Goal: Task Accomplishment & Management: Use online tool/utility

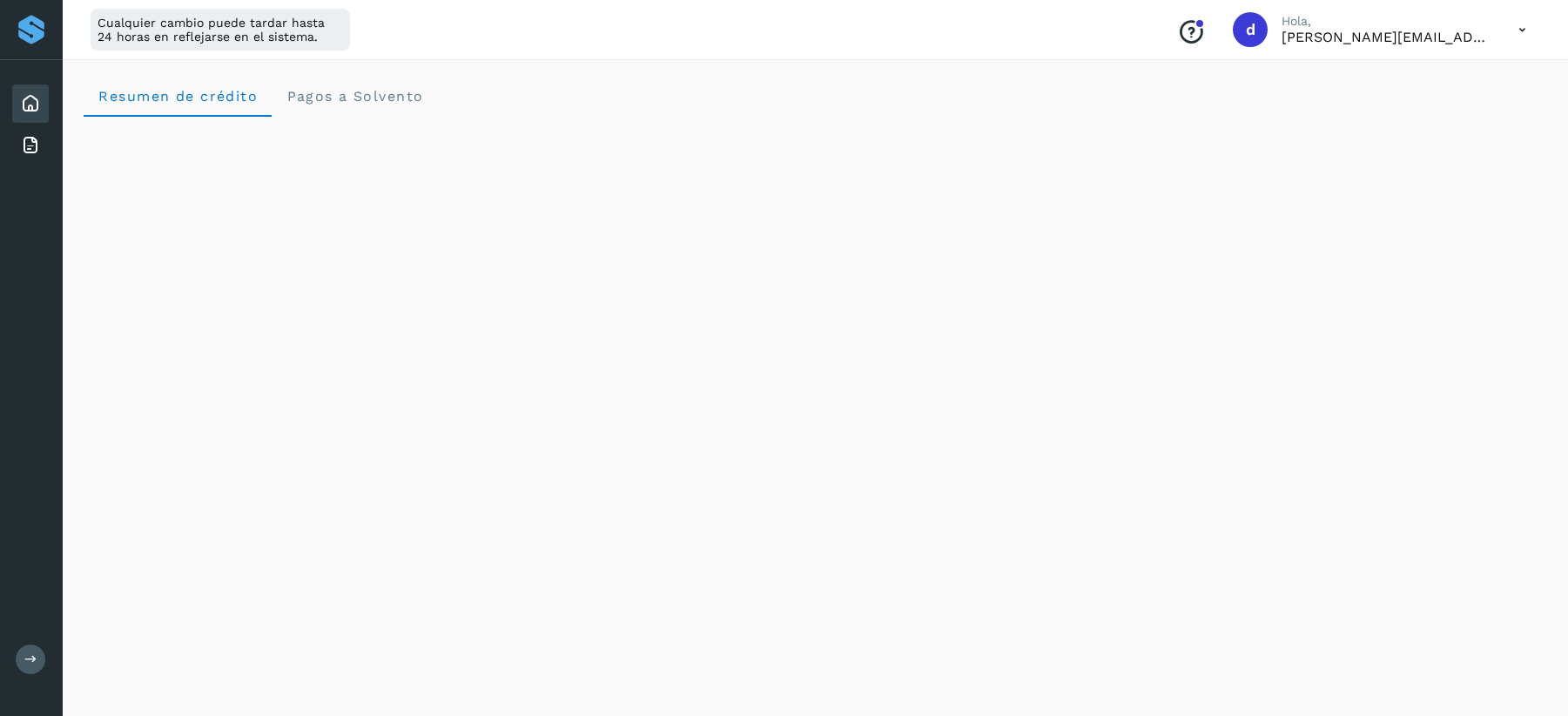
scroll to position [968, 0]
click at [1520, 28] on icon at bounding box center [1522, 30] width 35 height 35
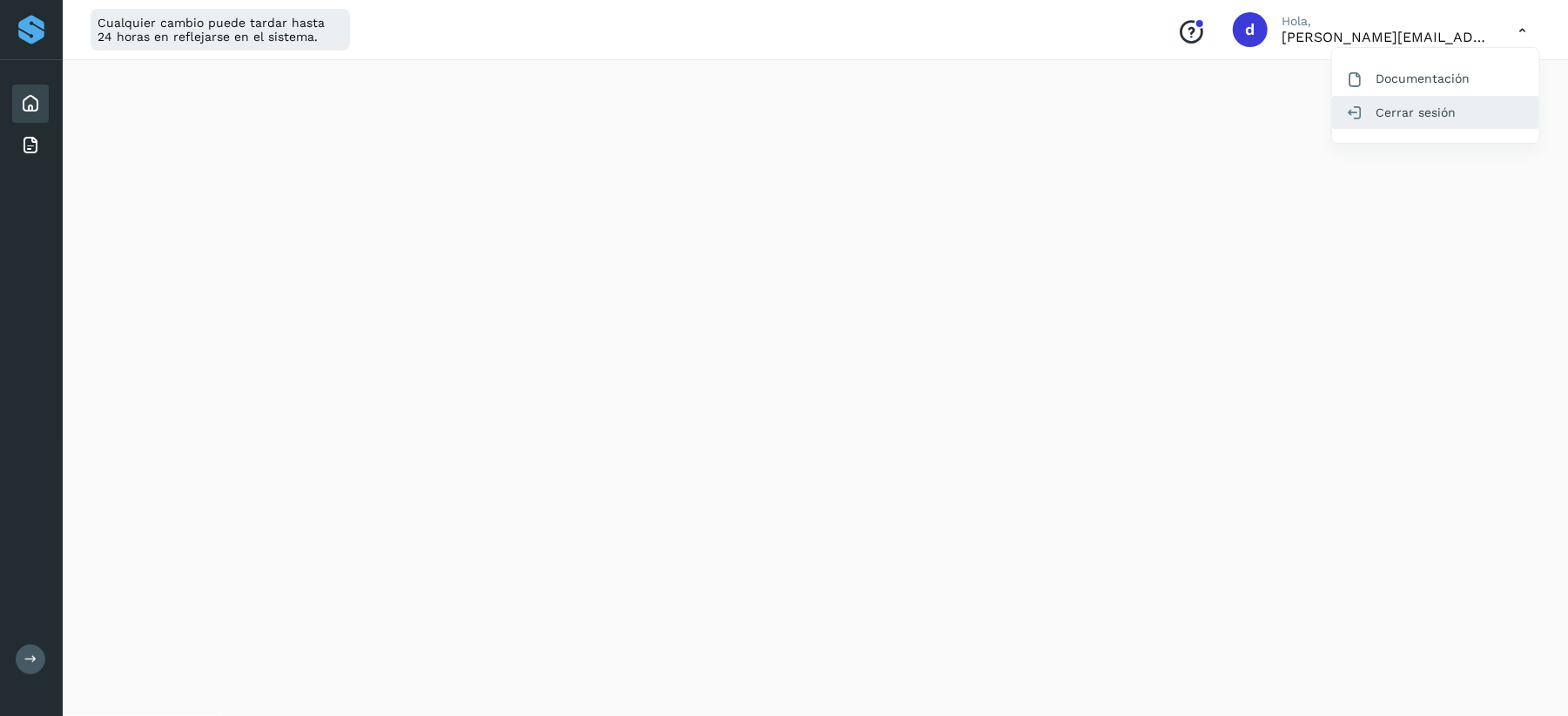
click at [1384, 115] on div "Cerrar sesión" at bounding box center [1436, 112] width 207 height 33
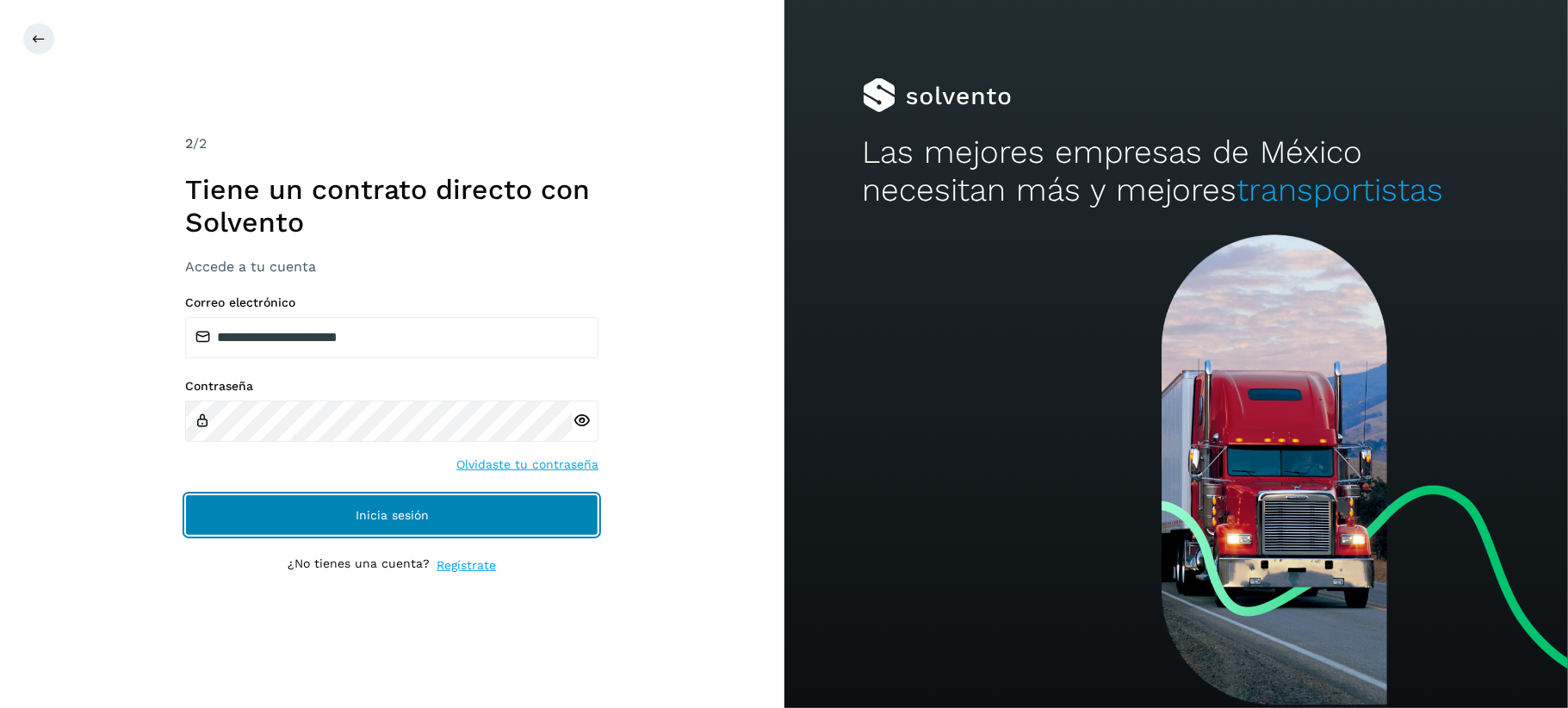
click at [368, 518] on span "Inicia sesión" at bounding box center [392, 515] width 73 height 12
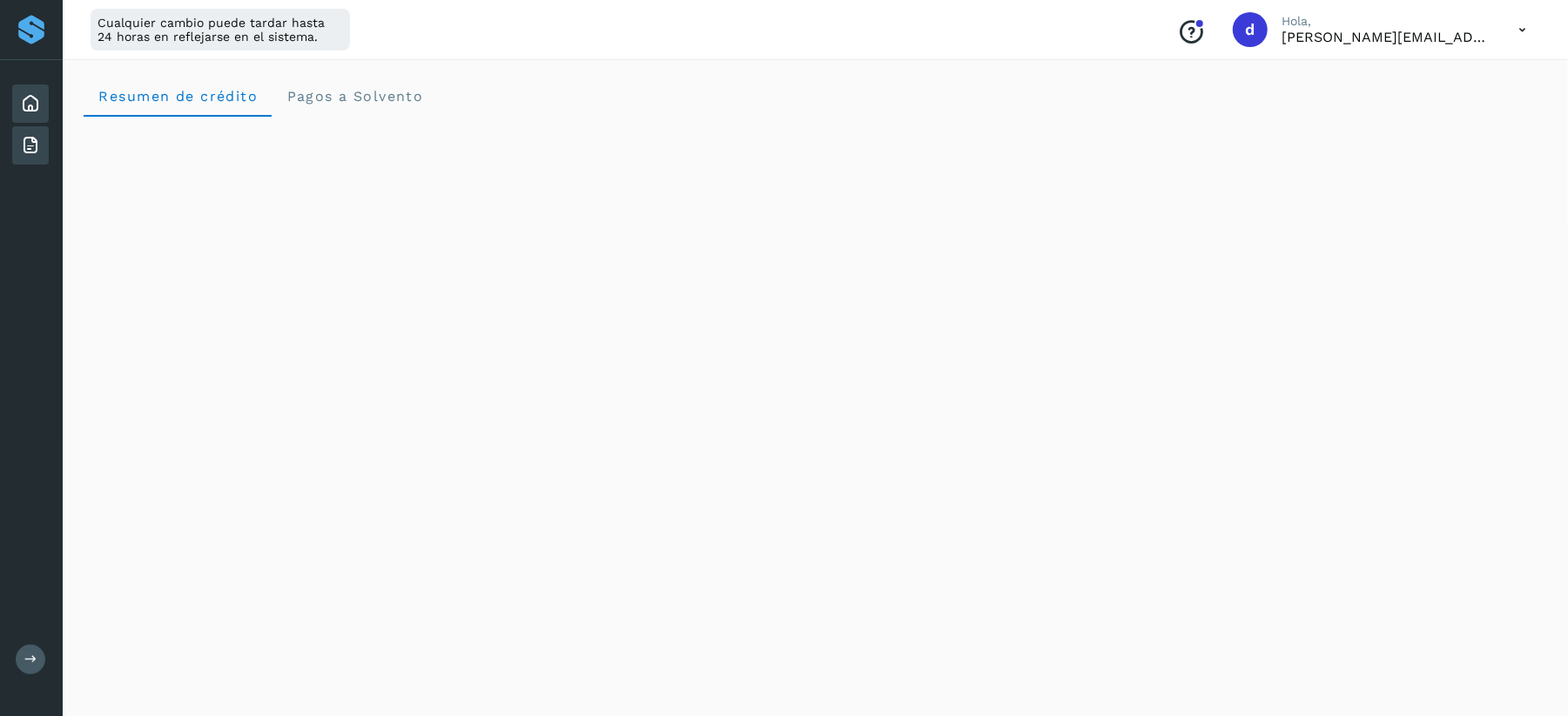
click at [35, 147] on icon at bounding box center [31, 146] width 21 height 21
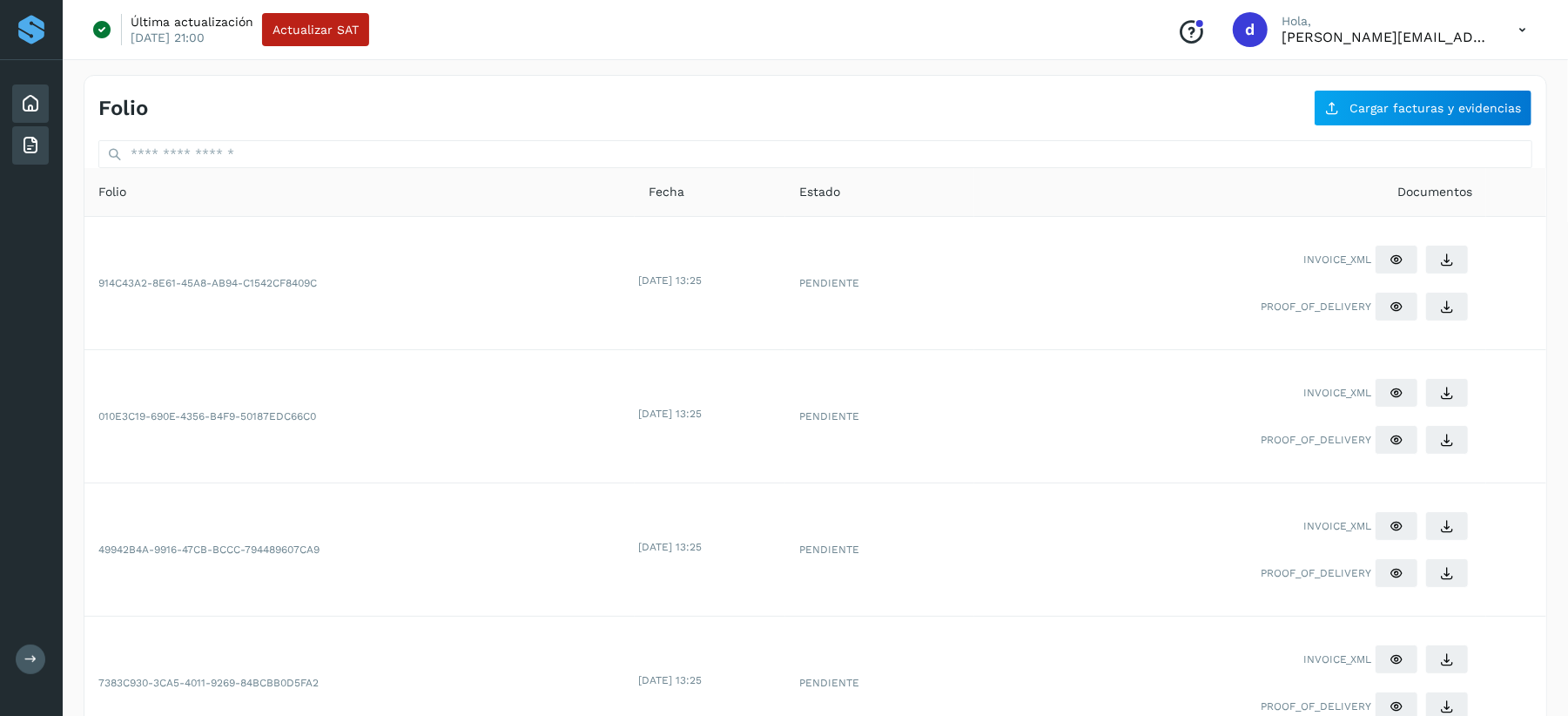
click at [34, 101] on icon at bounding box center [31, 104] width 21 height 21
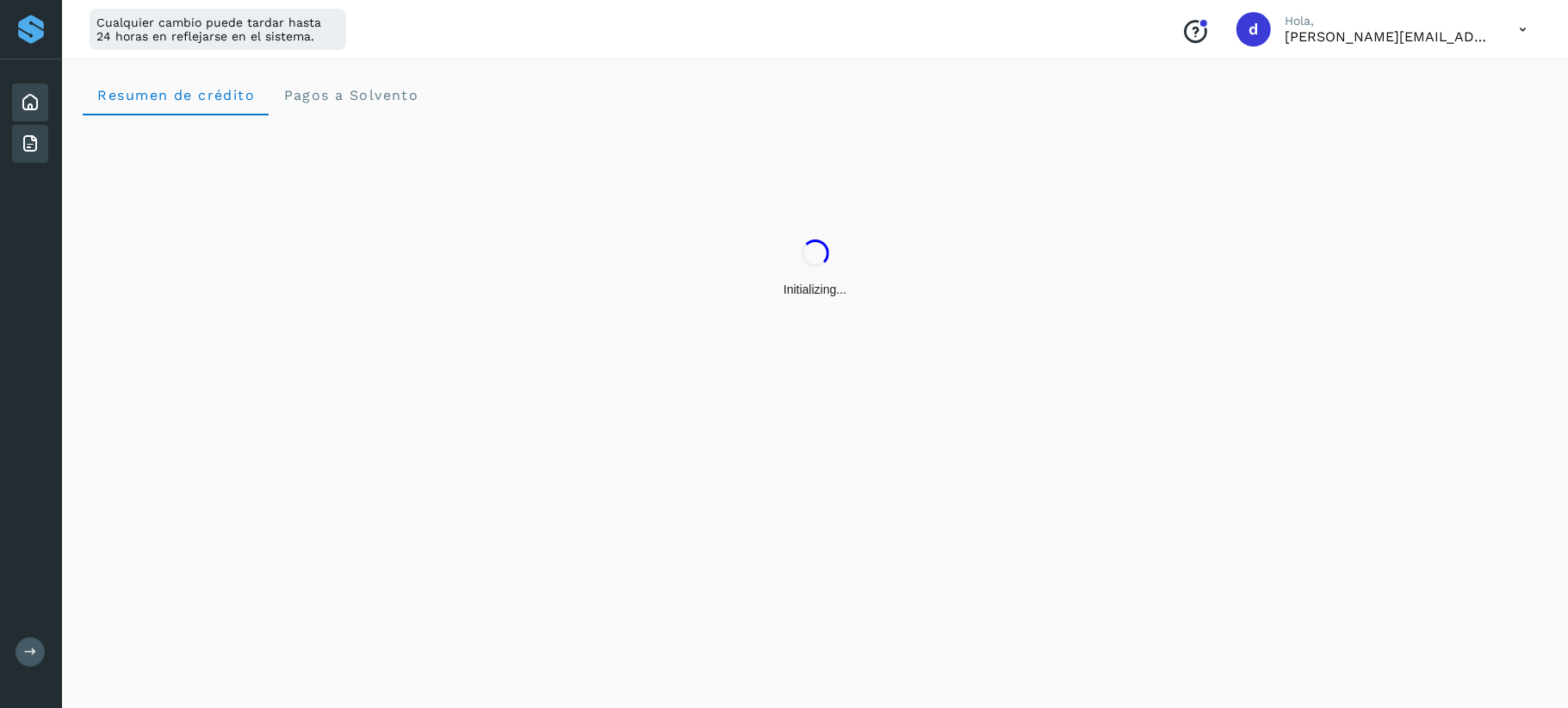
click at [29, 136] on icon at bounding box center [31, 144] width 21 height 21
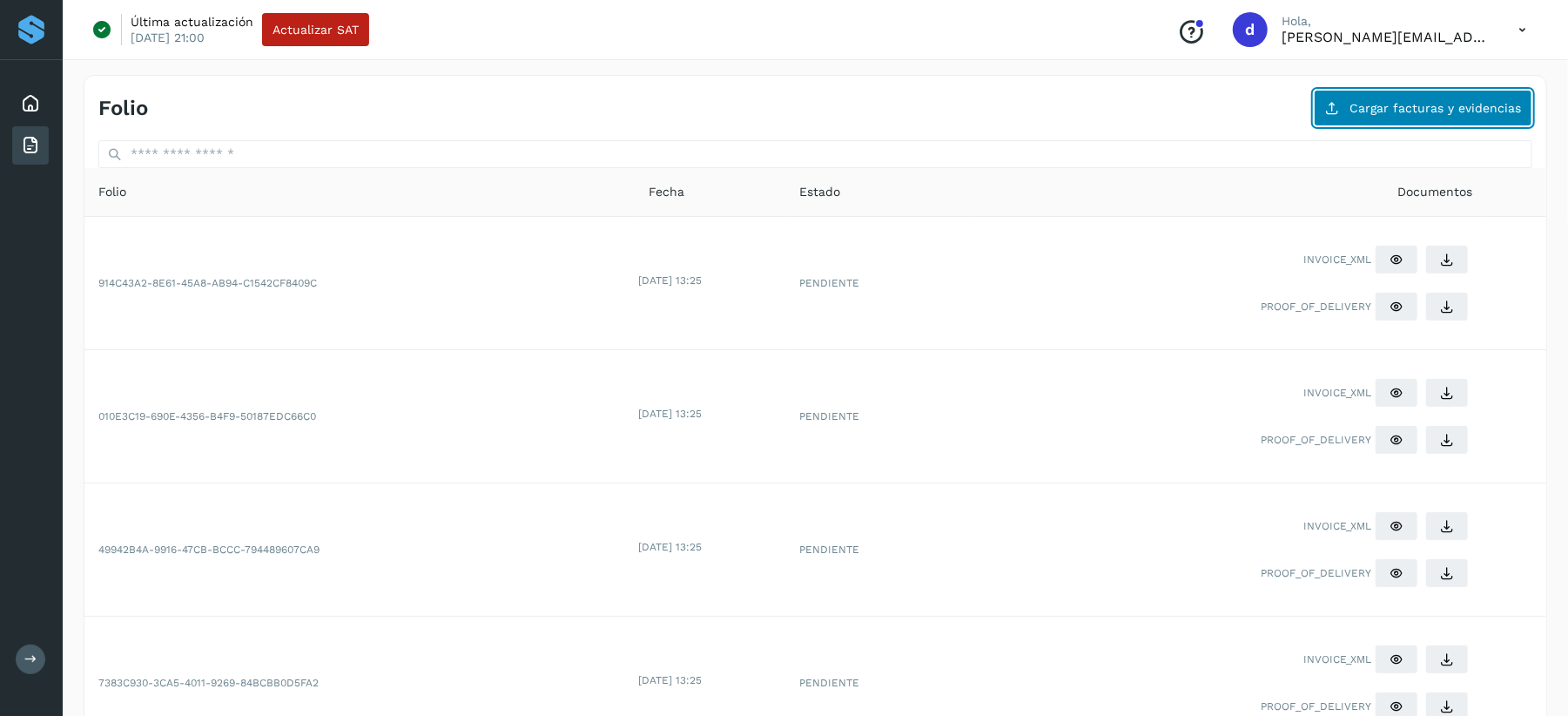
click at [1384, 112] on span "Cargar facturas y evidencias" at bounding box center [1435, 108] width 171 height 12
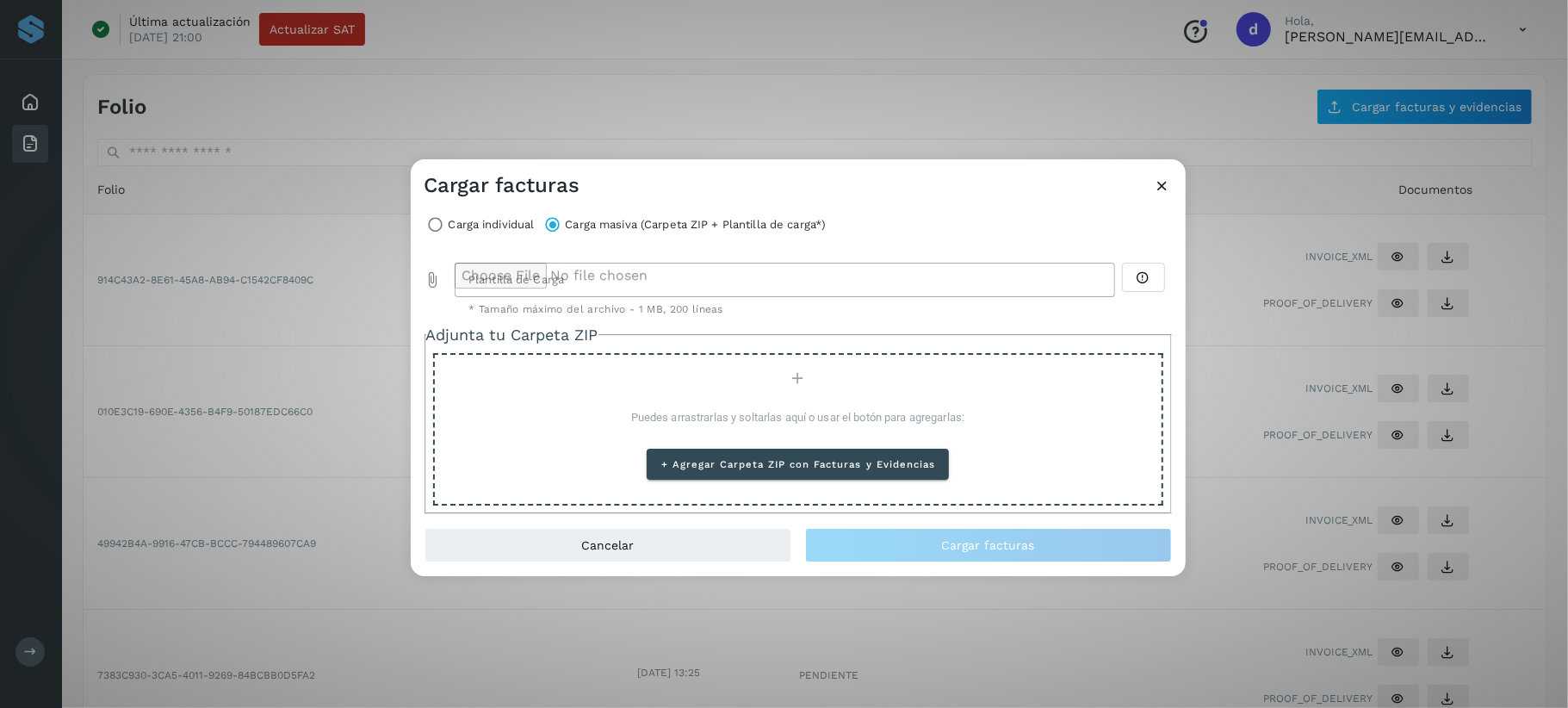
click at [432, 274] on icon "Plantilla de Carga prepended action" at bounding box center [433, 280] width 17 height 17
type input "**********"
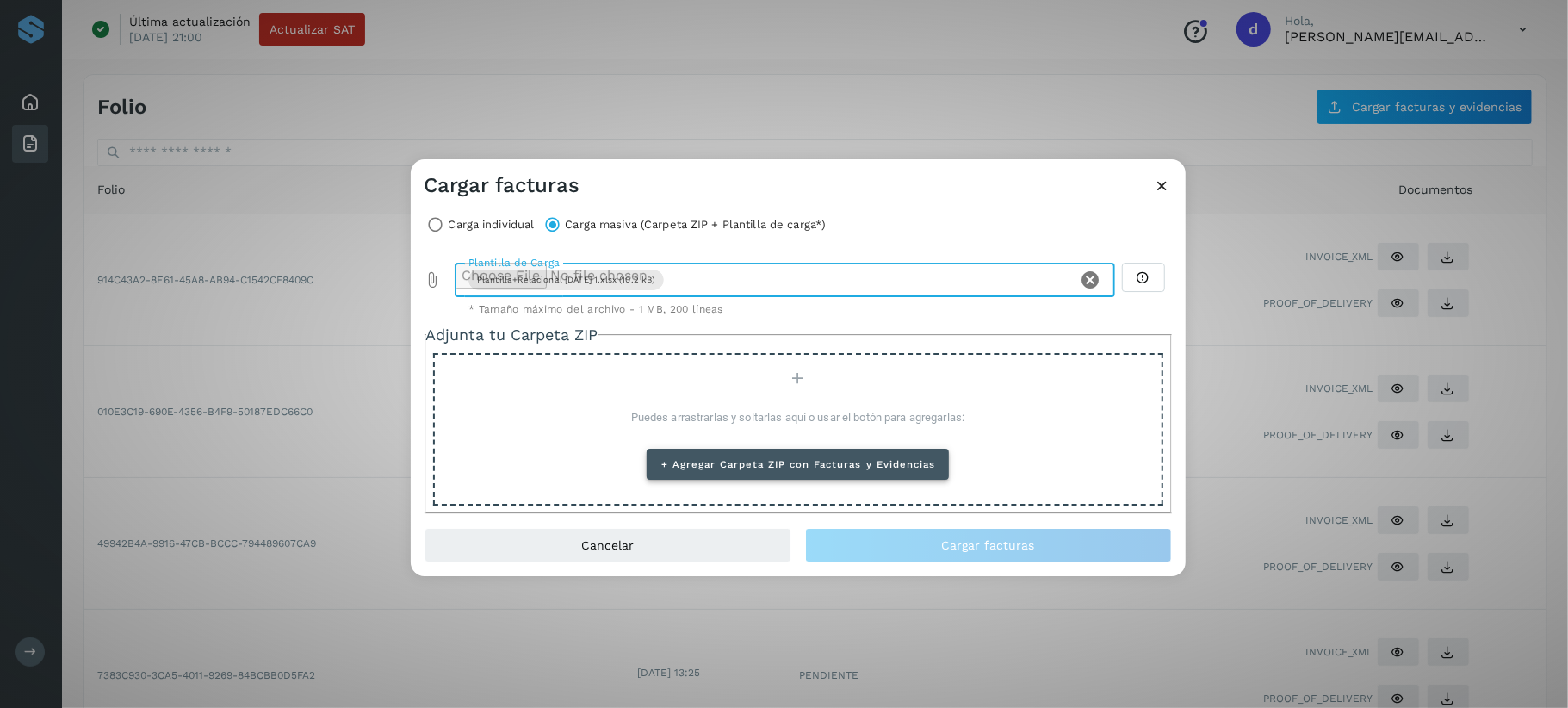
click at [800, 453] on button "+ Agregar Carpeta ZIP con Facturas y Evidencias" at bounding box center [798, 464] width 302 height 31
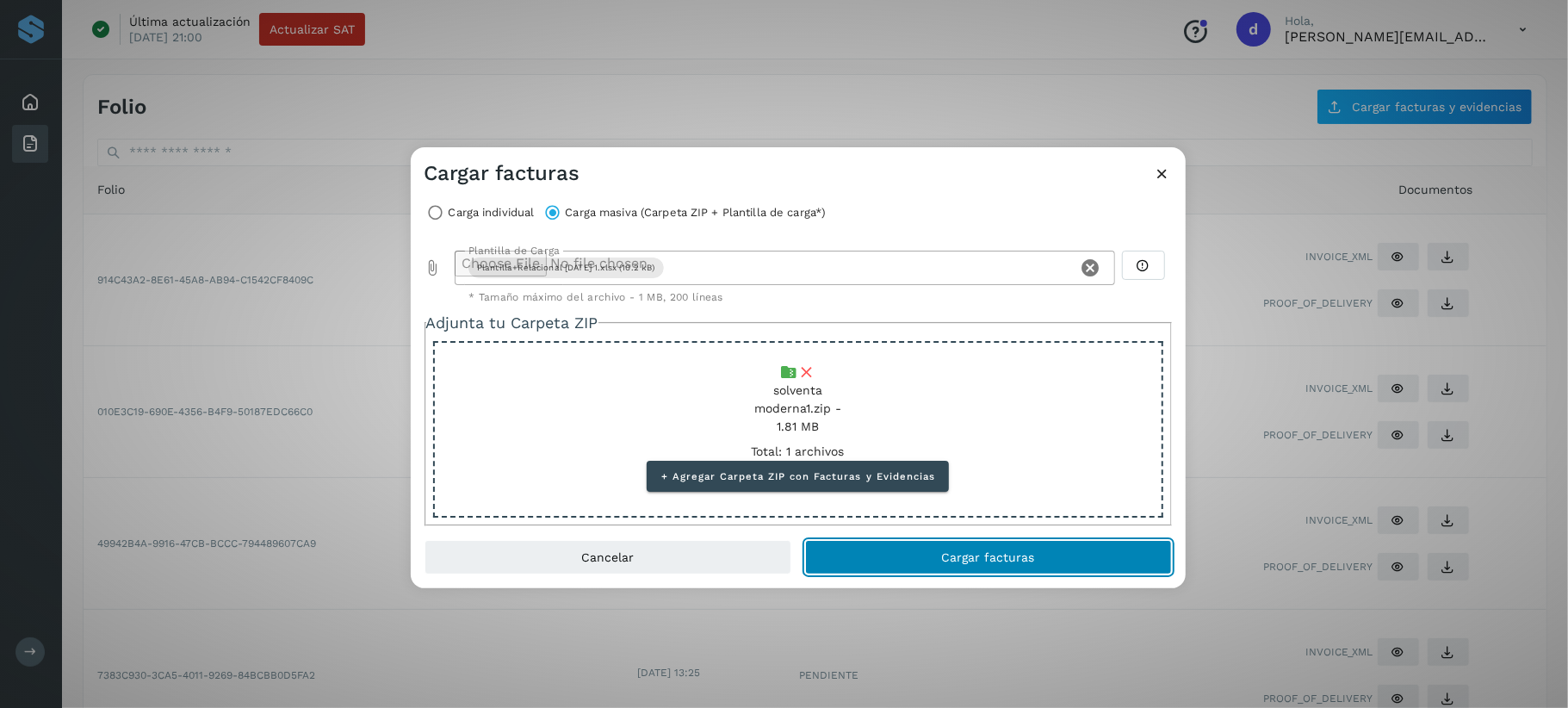
click at [941, 569] on button "Cargar facturas" at bounding box center [988, 557] width 366 height 34
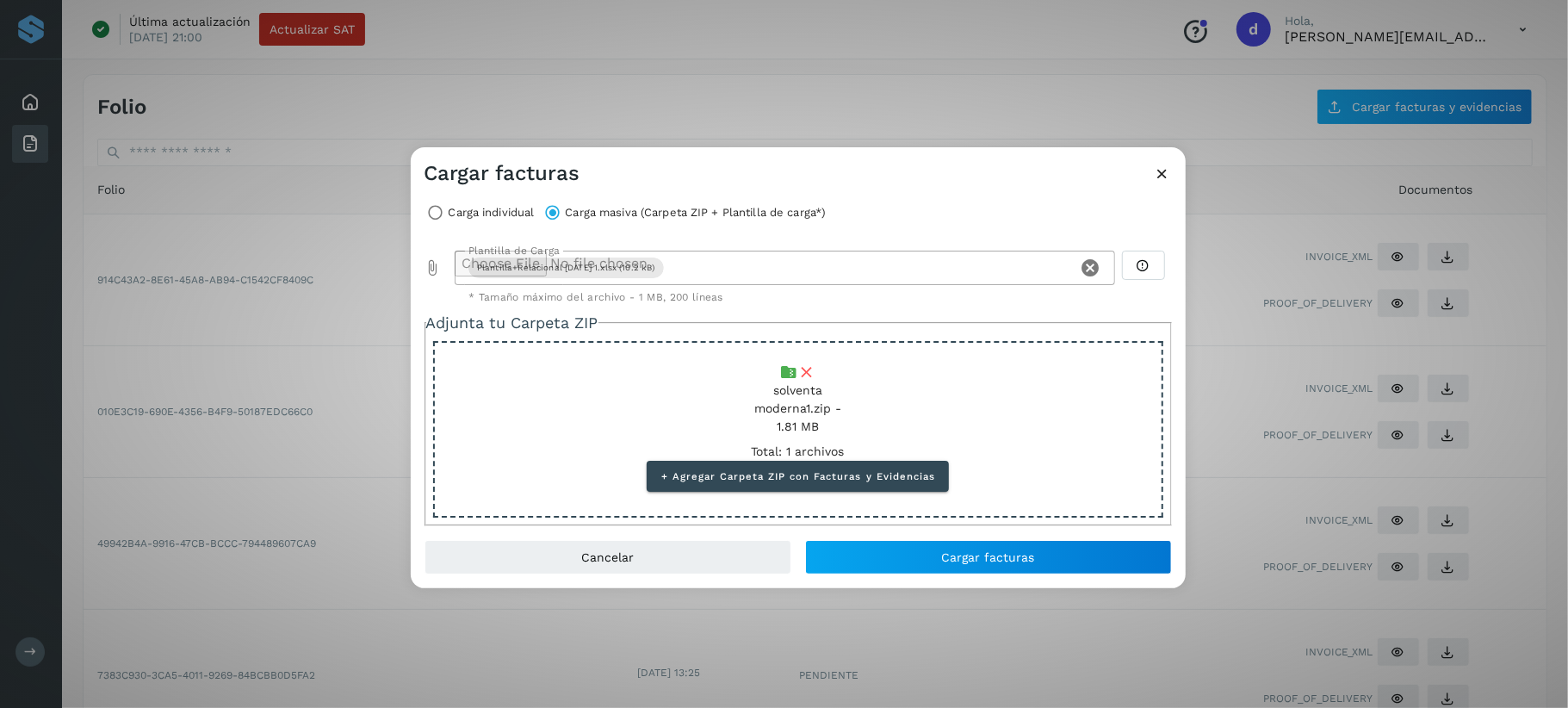
click at [1159, 168] on icon at bounding box center [1162, 173] width 18 height 18
